Goal: Transaction & Acquisition: Purchase product/service

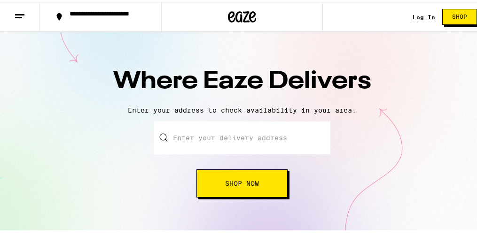
click at [230, 133] on input "text" at bounding box center [242, 136] width 176 height 33
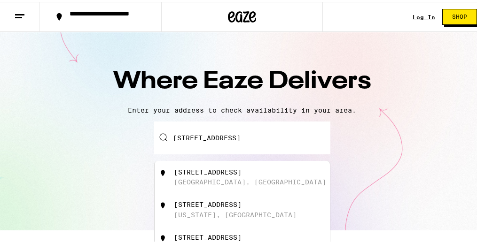
click at [221, 176] on div "[STREET_ADDRESS]" at bounding box center [258, 176] width 168 height 18
type input "[STREET_ADDRESS]"
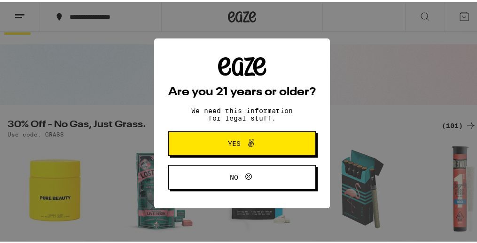
scroll to position [30, 0]
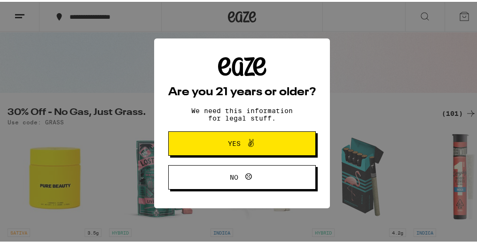
click at [265, 139] on span "Yes" at bounding box center [241, 142] width 71 height 12
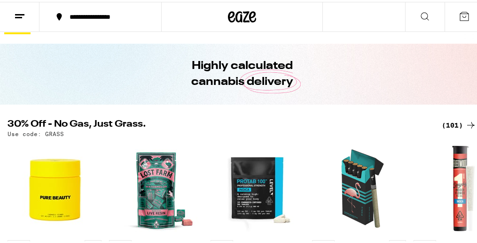
scroll to position [0, 0]
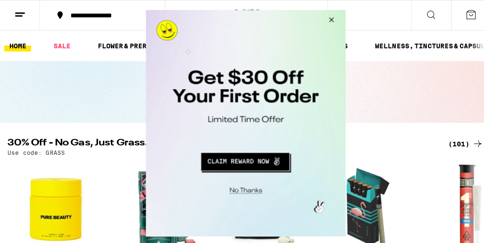
click at [330, 23] on button "Close Modal" at bounding box center [326, 21] width 25 height 23
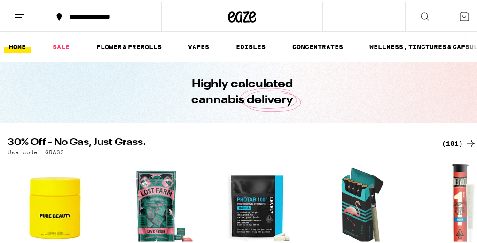
click at [423, 12] on icon at bounding box center [424, 14] width 11 height 11
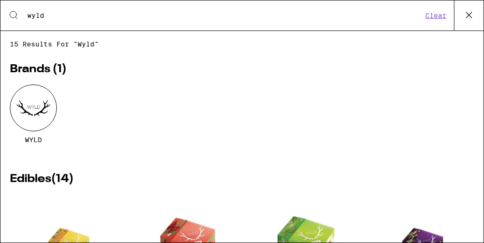
type input "wyld"
click at [29, 121] on div at bounding box center [33, 108] width 47 height 47
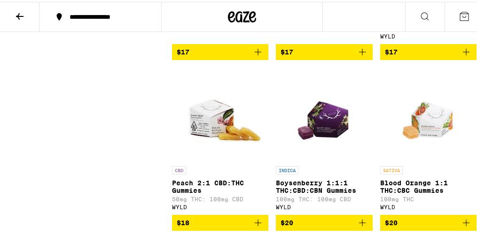
scroll to position [607, 0]
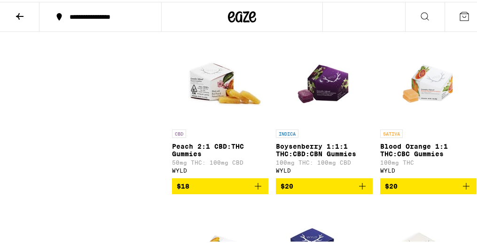
click at [240, 190] on span "$18" at bounding box center [220, 184] width 87 height 11
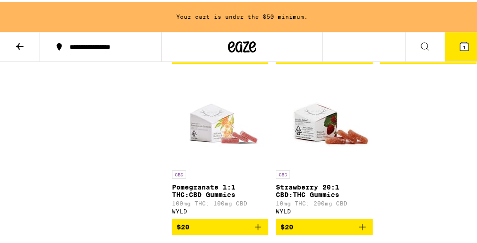
scroll to position [998, 0]
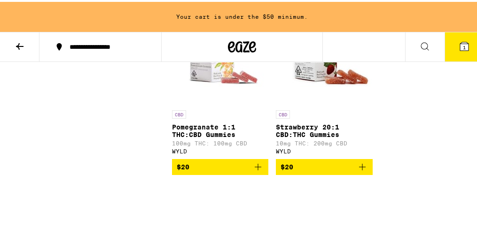
click at [335, 171] on span "$20" at bounding box center [324, 165] width 87 height 11
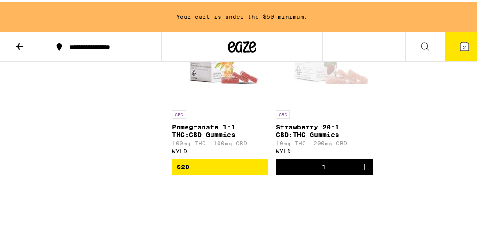
click at [419, 46] on icon at bounding box center [424, 44] width 11 height 11
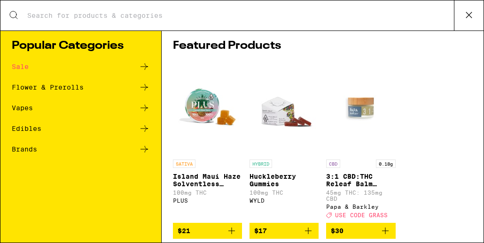
click at [191, 22] on div "Search for Products" at bounding box center [241, 15] width 483 height 30
click at [172, 14] on input "Search for Products" at bounding box center [240, 15] width 427 height 8
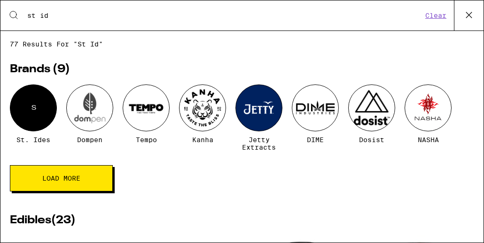
type input "st id"
click at [26, 102] on div "S" at bounding box center [33, 108] width 47 height 47
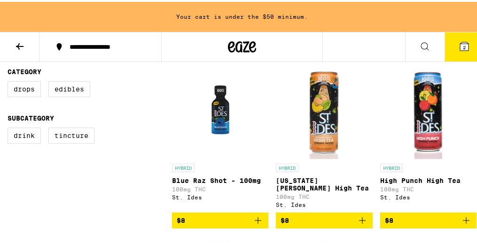
scroll to position [249, 0]
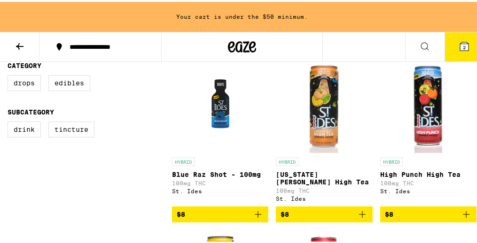
click at [322, 217] on button "$8" at bounding box center [324, 213] width 96 height 16
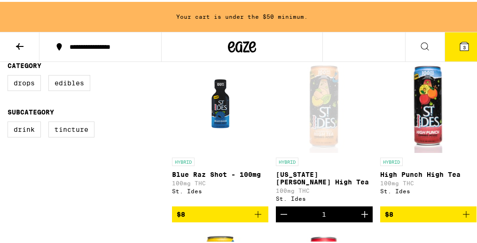
click at [409, 43] on button at bounding box center [424, 46] width 39 height 30
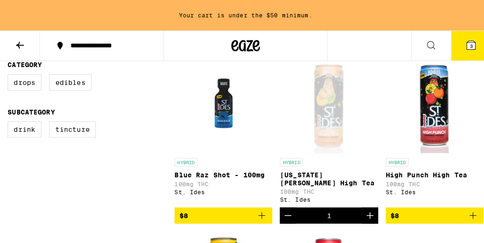
scroll to position [0, 0]
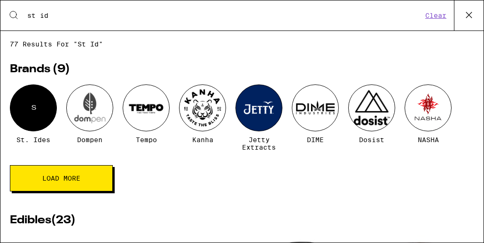
click at [80, 16] on input "st id" at bounding box center [225, 15] width 396 height 8
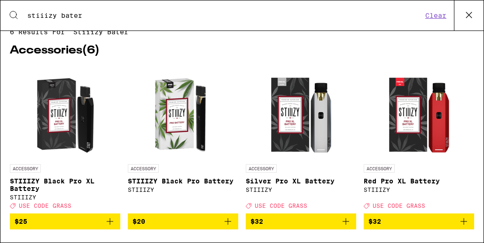
scroll to position [18, 0]
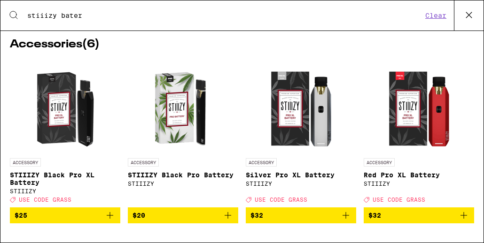
type input "stiiizy bater"
click at [109, 230] on div "ACCESSORY STIIIZY Black Pro XL Battery STIIIZY Deal Created with Sketch. USE CO…" at bounding box center [242, 231] width 464 height 343
click at [110, 224] on button "$25" at bounding box center [65, 216] width 110 height 16
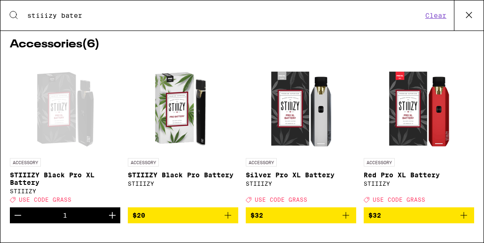
click at [431, 17] on button "Clear" at bounding box center [436, 15] width 27 height 8
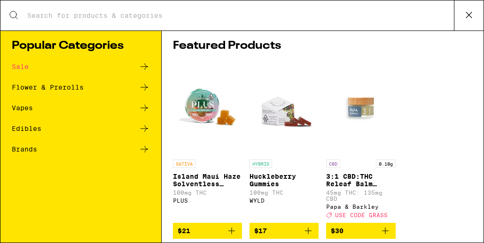
click at [305, 14] on input "Search for Products" at bounding box center [240, 15] width 427 height 8
click at [466, 16] on icon at bounding box center [469, 15] width 6 height 6
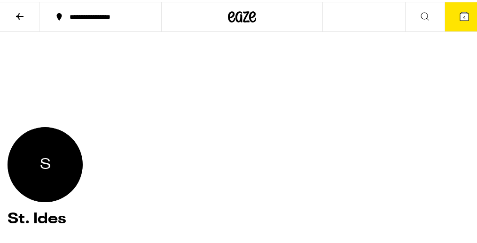
click at [459, 19] on icon at bounding box center [464, 14] width 11 height 11
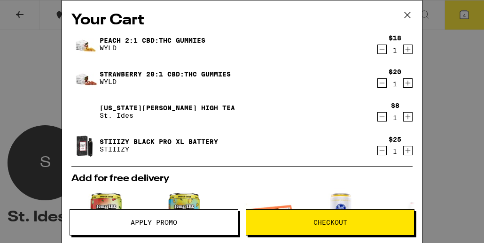
click at [187, 222] on span "Apply Promo" at bounding box center [154, 223] width 168 height 7
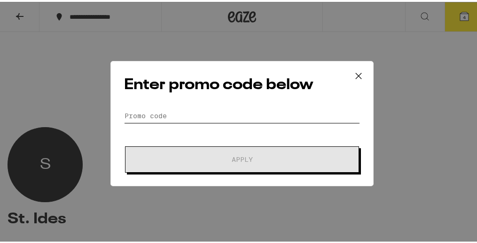
click at [217, 117] on input "Promo Code" at bounding box center [242, 114] width 236 height 14
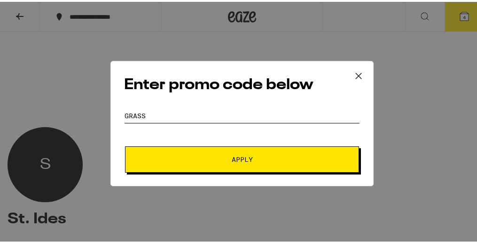
type input "GRASS"
click at [187, 155] on span "Apply" at bounding box center [241, 158] width 169 height 7
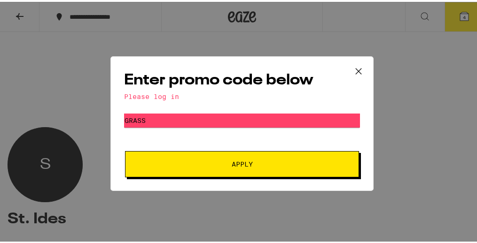
click at [345, 70] on button at bounding box center [358, 70] width 29 height 30
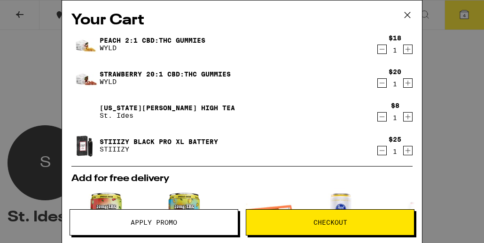
click at [403, 14] on icon at bounding box center [407, 15] width 14 height 14
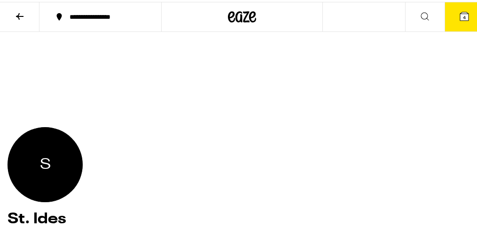
click at [419, 16] on icon at bounding box center [424, 14] width 11 height 11
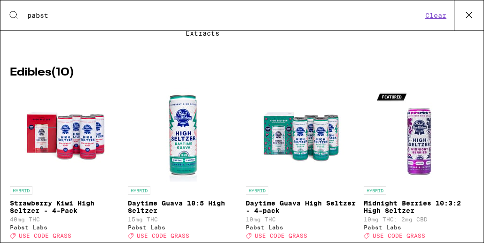
scroll to position [227, 0]
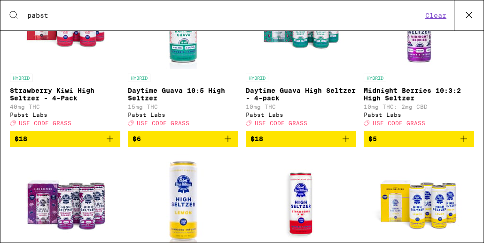
type input "pabst"
click at [180, 145] on span "$6" at bounding box center [183, 138] width 101 height 11
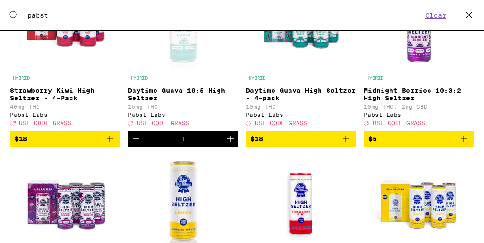
click at [463, 16] on icon at bounding box center [469, 15] width 14 height 14
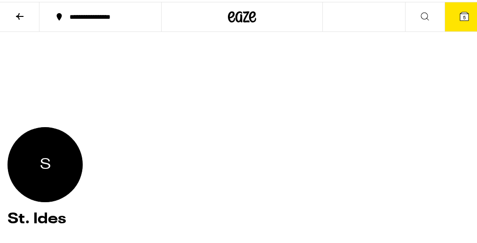
click at [455, 23] on button "5" at bounding box center [464, 14] width 39 height 29
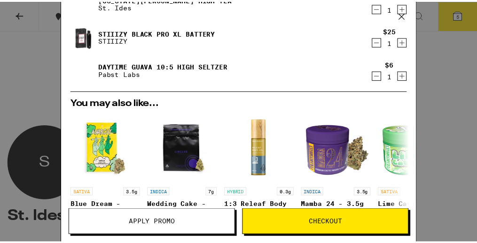
scroll to position [224, 0]
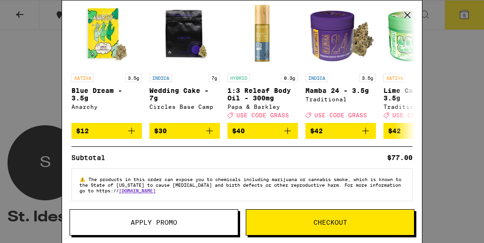
click at [322, 220] on span "Checkout" at bounding box center [331, 223] width 34 height 7
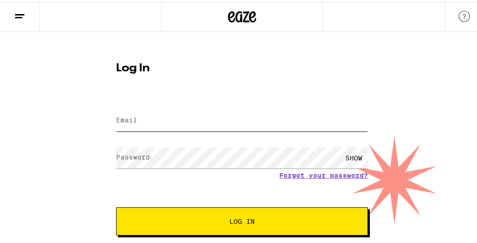
click at [222, 109] on input "Email" at bounding box center [242, 119] width 252 height 21
type input "[EMAIL_ADDRESS][DOMAIN_NAME]"
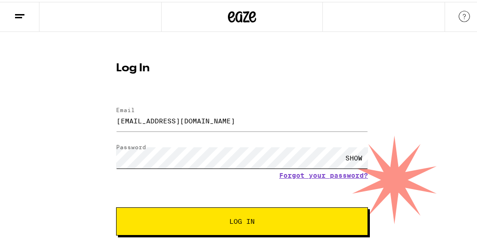
click at [116, 206] on button "Log In" at bounding box center [242, 220] width 252 height 28
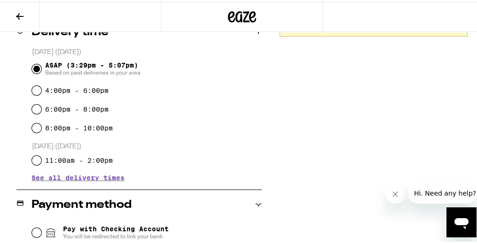
scroll to position [363, 0]
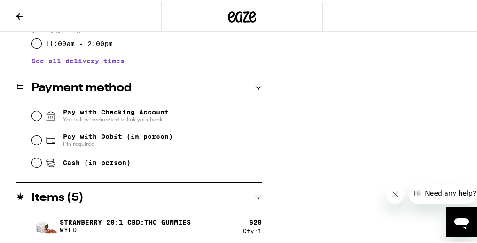
click at [116, 138] on span "Pay with Debit (in person)" at bounding box center [118, 135] width 110 height 8
click at [41, 138] on input "Pay with Debit (in person) Pin required" at bounding box center [36, 138] width 9 height 9
radio input "true"
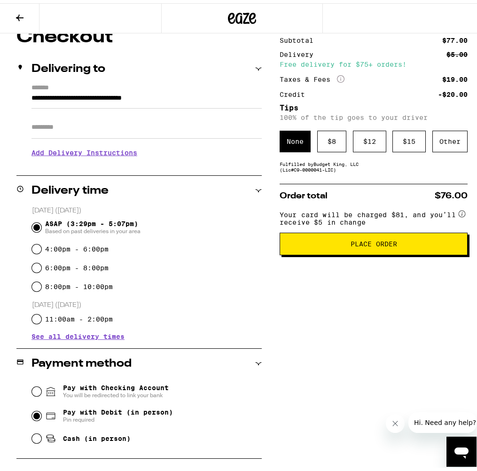
scroll to position [77, 0]
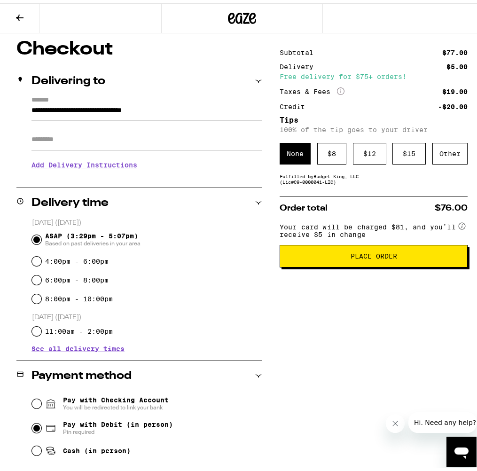
click at [292, 115] on h5 "Tips" at bounding box center [374, 117] width 188 height 8
click at [190, 22] on div at bounding box center [241, 15] width 161 height 30
click at [258, 27] on div at bounding box center [241, 15] width 161 height 30
click at [252, 21] on icon at bounding box center [242, 15] width 28 height 17
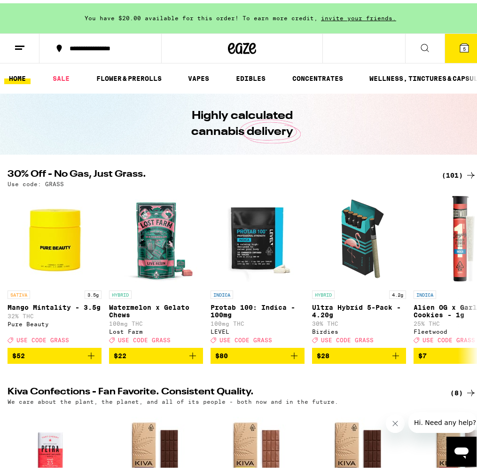
click at [455, 55] on button "5" at bounding box center [464, 45] width 39 height 29
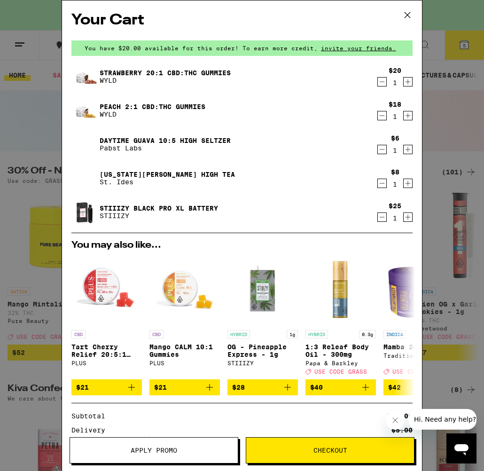
click at [158, 243] on button "Apply Promo" at bounding box center [154, 450] width 169 height 26
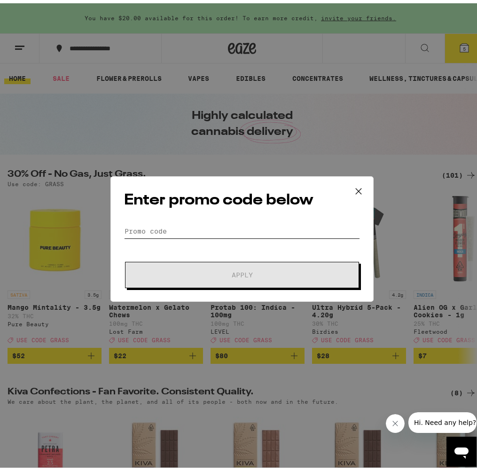
click at [180, 231] on input "Promo Code" at bounding box center [242, 228] width 236 height 14
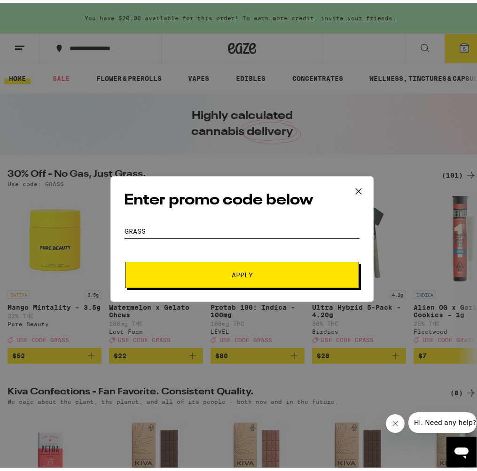
type input "GRASS"
click at [186, 243] on button "Apply" at bounding box center [242, 272] width 234 height 26
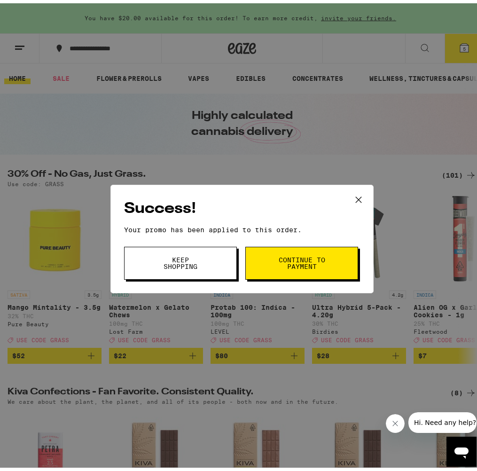
click at [334, 243] on button "Continue to payment" at bounding box center [301, 259] width 113 height 33
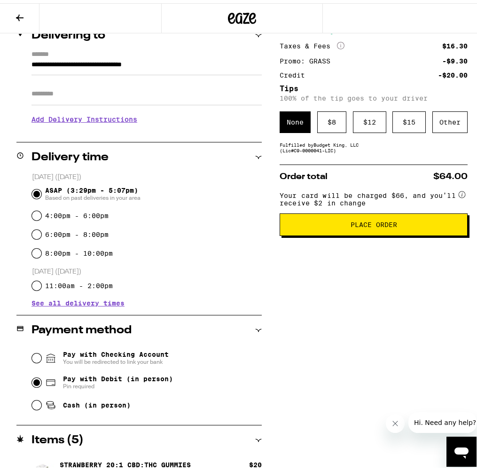
scroll to position [26, 0]
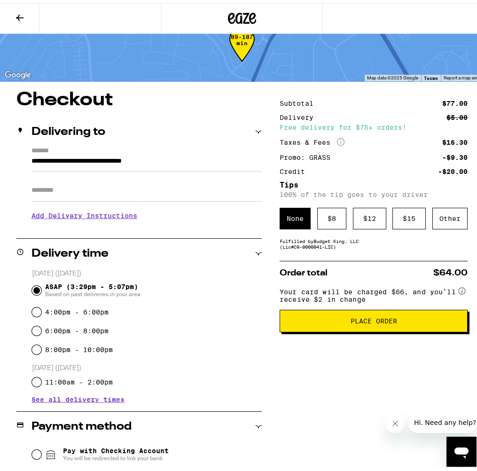
click at [344, 243] on span "Place Order" at bounding box center [374, 317] width 172 height 7
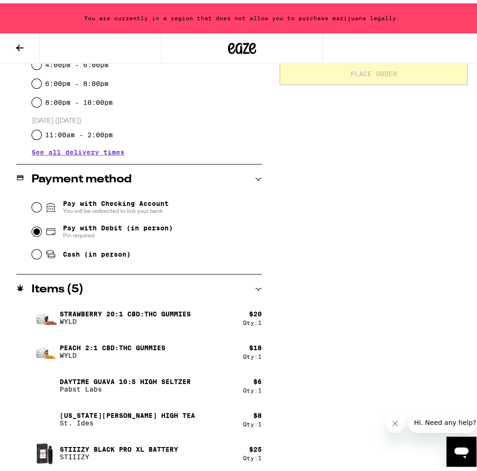
scroll to position [201, 0]
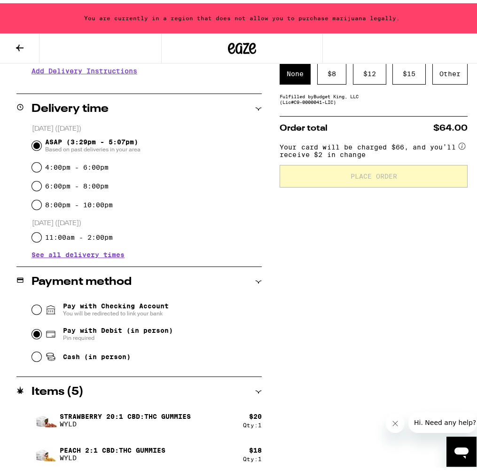
click at [35, 49] on button at bounding box center [19, 46] width 39 height 30
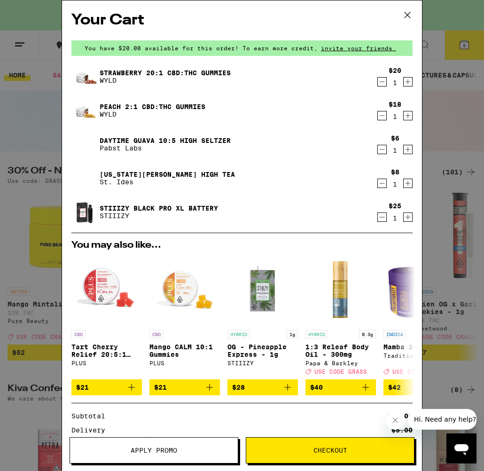
scroll to position [126, 0]
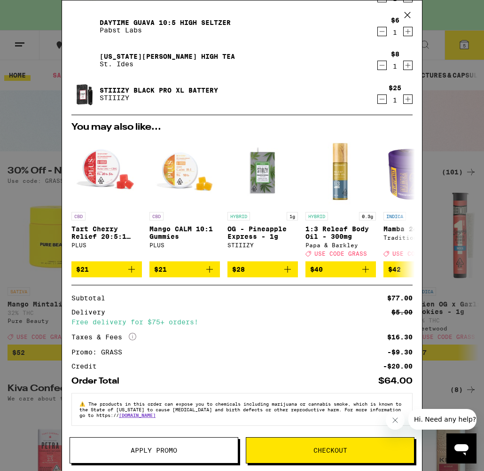
click at [115, 243] on div "Subtotal $77.00 Delivery $5.00 Free delivery for $75+ orders! Taxes & Fees More…" at bounding box center [241, 332] width 341 height 75
click at [353, 243] on div "Order Total $64.00" at bounding box center [241, 377] width 341 height 16
click at [391, 243] on button "Close message from company" at bounding box center [395, 420] width 19 height 19
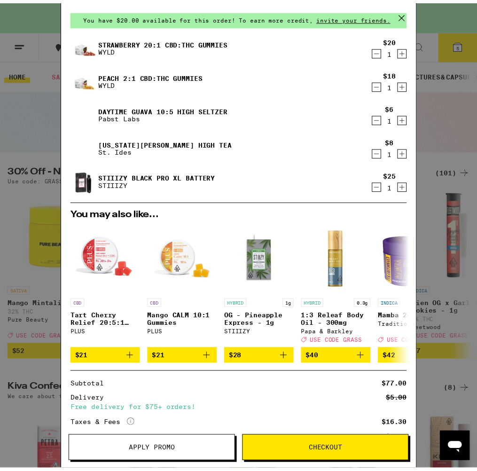
scroll to position [0, 0]
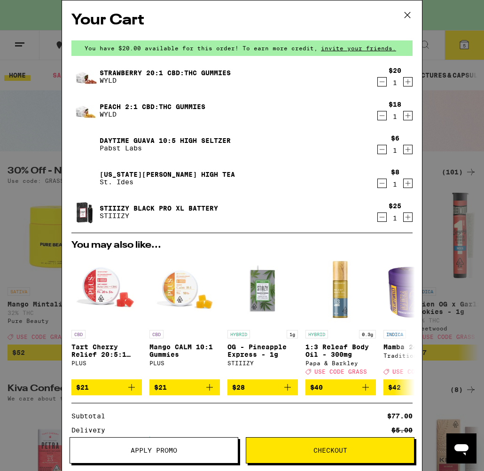
click at [401, 13] on icon at bounding box center [407, 15] width 14 height 14
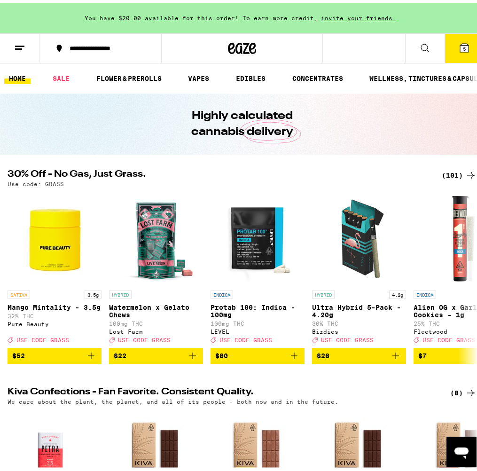
click at [125, 43] on div "**********" at bounding box center [105, 45] width 81 height 7
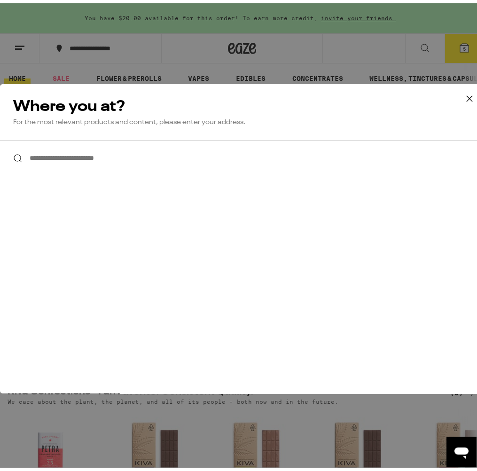
click at [463, 95] on icon at bounding box center [470, 95] width 14 height 14
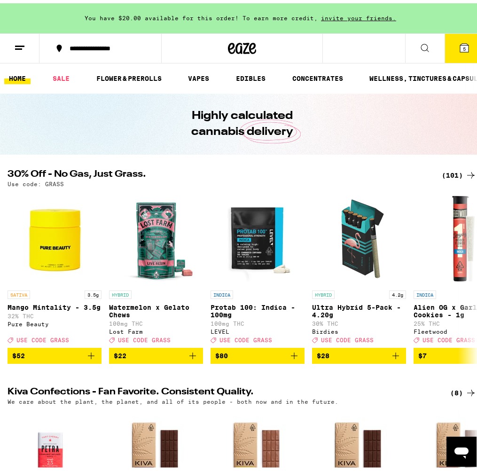
click at [16, 43] on line at bounding box center [19, 43] width 9 height 0
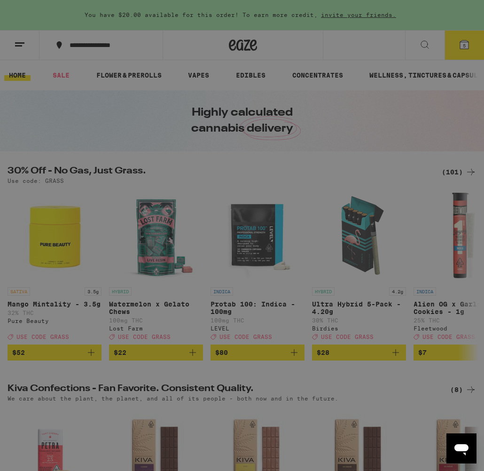
click at [80, 243] on link "Order History" at bounding box center [130, 252] width 165 height 11
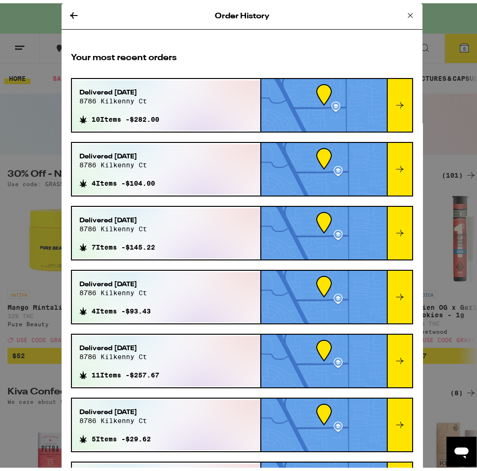
click at [71, 16] on icon at bounding box center [73, 12] width 11 height 11
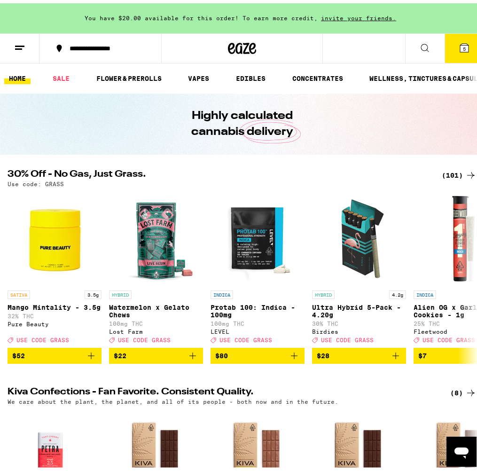
click at [30, 49] on button at bounding box center [19, 46] width 39 height 30
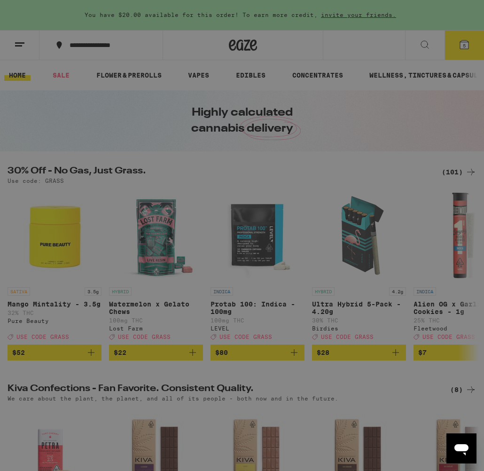
click at [86, 243] on link "Account" at bounding box center [130, 328] width 165 height 11
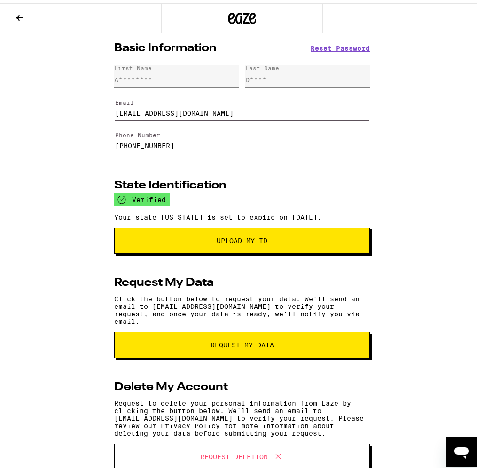
click at [228, 241] on span "Upload My ID" at bounding box center [242, 237] width 51 height 7
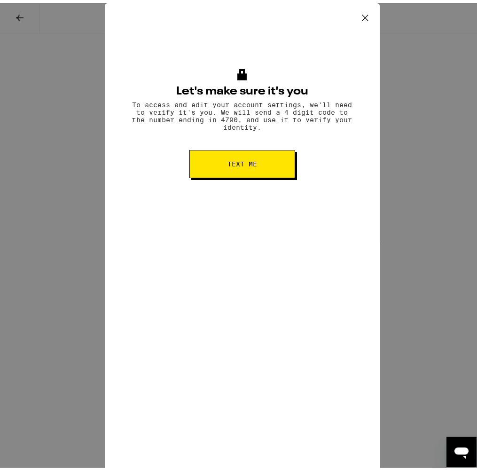
click at [264, 168] on button "Text me" at bounding box center [242, 161] width 106 height 28
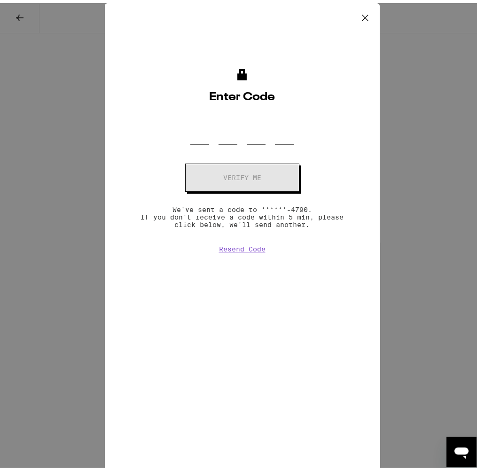
click at [263, 128] on div at bounding box center [241, 128] width 103 height 28
click at [213, 127] on div at bounding box center [241, 128] width 103 height 28
click at [176, 140] on div at bounding box center [242, 128] width 226 height 28
click at [203, 126] on input "OTP Code" at bounding box center [199, 128] width 19 height 28
type input "9"
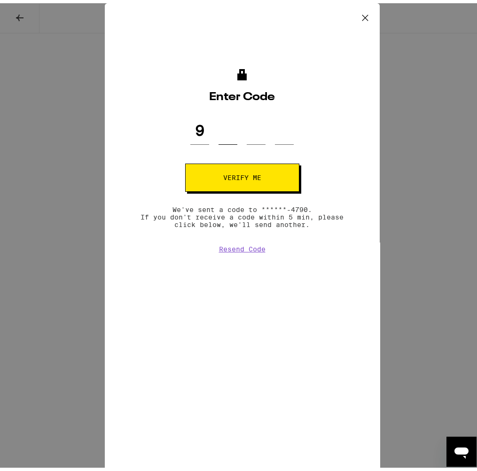
type input "1"
type input "7"
type input "0"
click at [185, 160] on button "Verify me" at bounding box center [242, 174] width 114 height 28
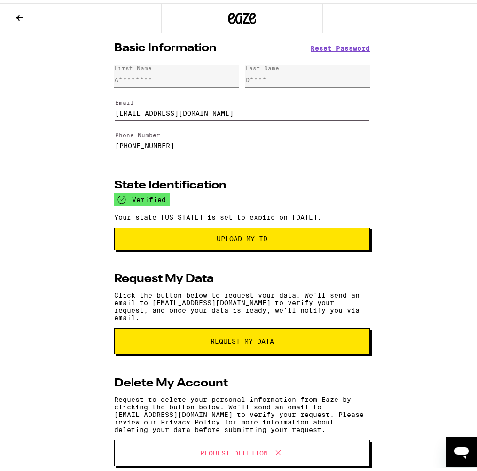
click at [207, 236] on span "Upload my ID" at bounding box center [242, 235] width 240 height 7
click at [220, 18] on div at bounding box center [241, 15] width 161 height 30
click at [249, 17] on icon at bounding box center [242, 15] width 28 height 17
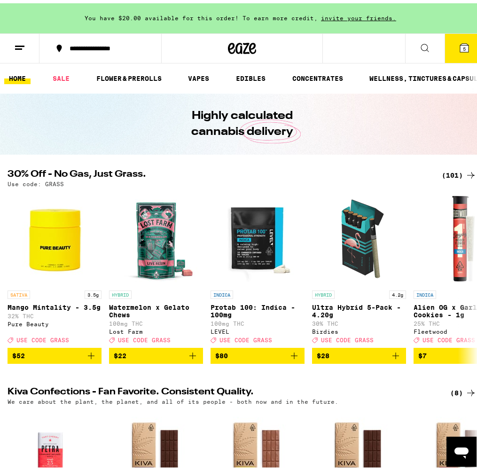
click at [463, 45] on span "5" at bounding box center [464, 46] width 3 height 6
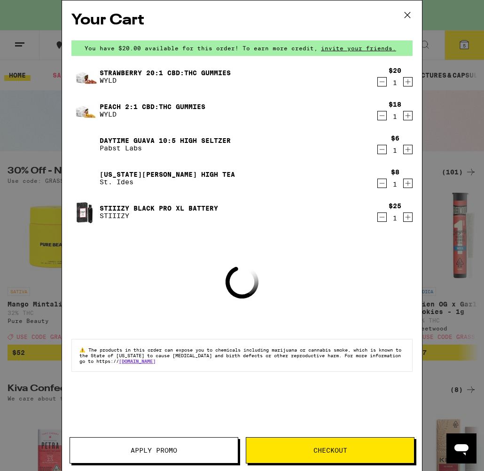
click at [410, 19] on icon at bounding box center [407, 15] width 14 height 14
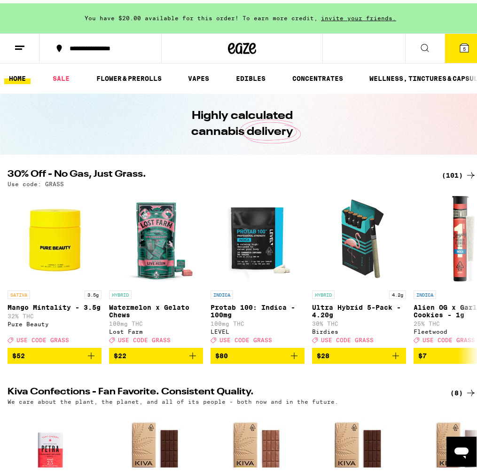
click at [35, 46] on button at bounding box center [19, 46] width 39 height 30
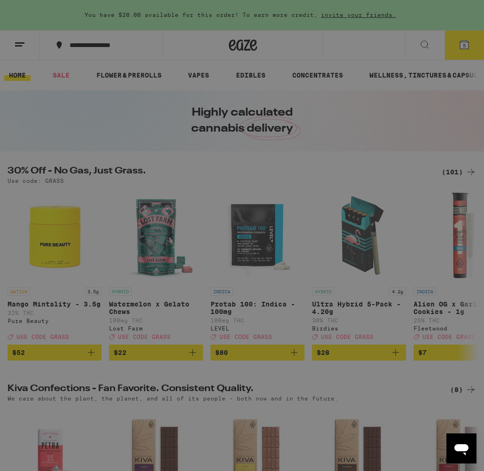
click at [84, 243] on link "Account" at bounding box center [130, 328] width 165 height 11
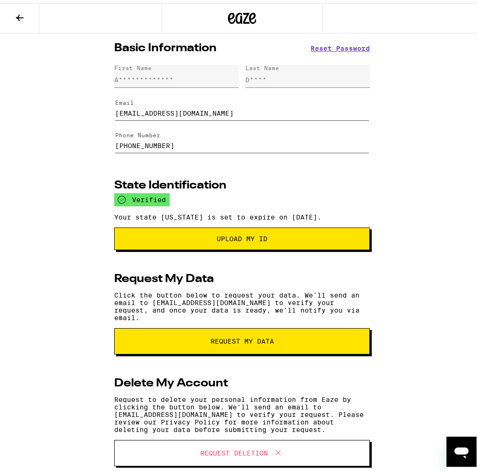
click at [19, 14] on icon at bounding box center [20, 14] width 8 height 7
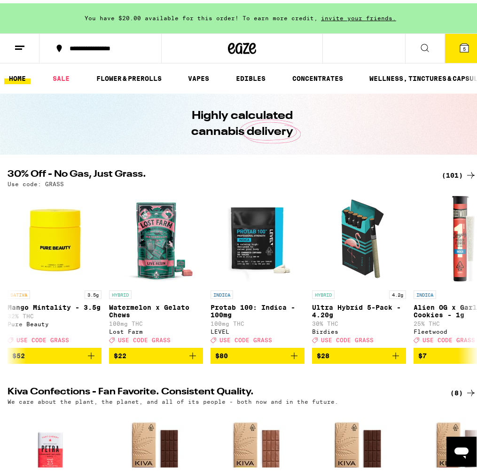
click at [446, 39] on button "5" at bounding box center [464, 45] width 39 height 29
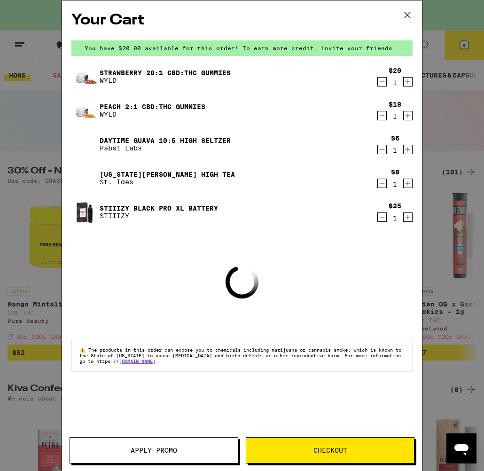
click at [163, 243] on button "Apply Promo" at bounding box center [154, 450] width 169 height 26
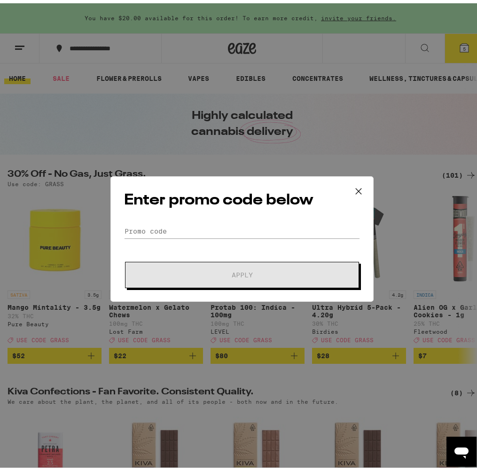
click at [220, 235] on form "Promo Code Apply" at bounding box center [242, 253] width 236 height 64
click at [220, 233] on input "Promo Code" at bounding box center [242, 228] width 236 height 14
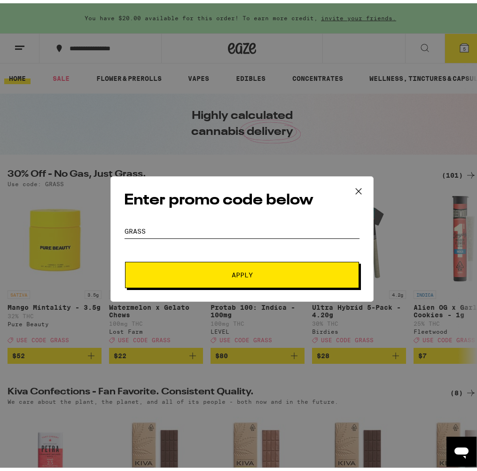
type input "GRASS"
click at [125, 243] on button "Apply" at bounding box center [242, 272] width 234 height 26
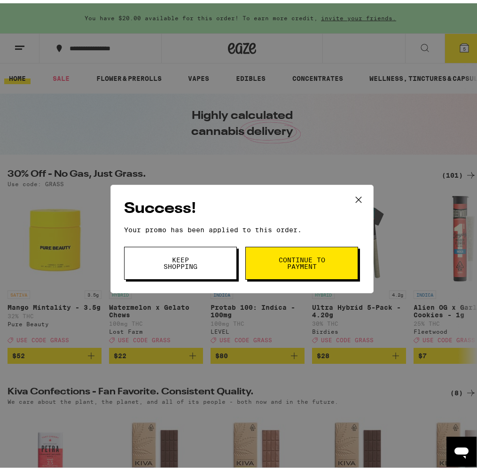
click at [262, 243] on button "Continue to payment" at bounding box center [301, 259] width 113 height 33
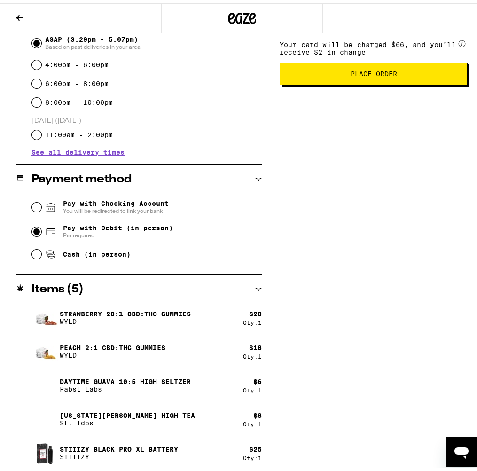
scroll to position [158, 0]
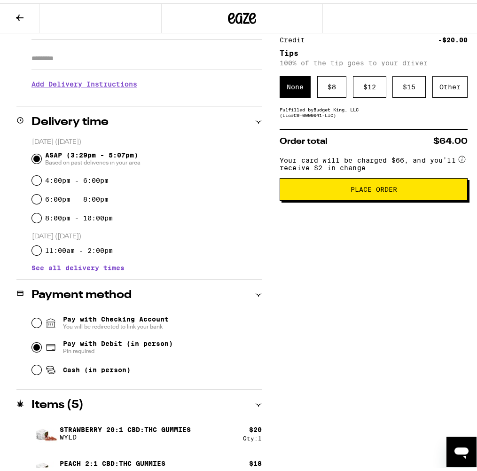
click at [384, 184] on button "Place Order" at bounding box center [374, 186] width 188 height 23
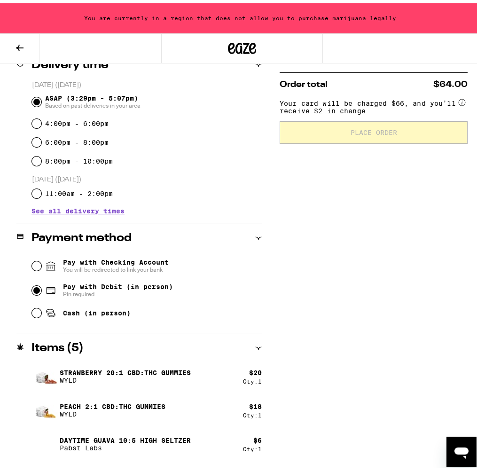
scroll to position [304, 0]
